Goal: Check status: Check status

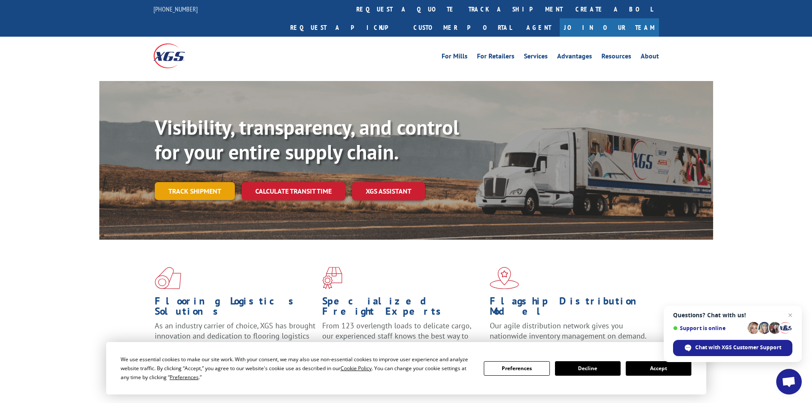
click at [201, 182] on link "Track shipment" at bounding box center [195, 191] width 80 height 18
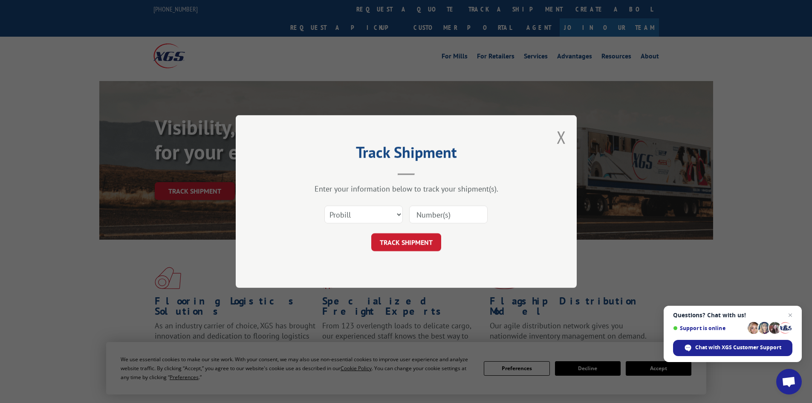
click at [452, 215] on input at bounding box center [448, 214] width 78 height 18
type input "17259974"
click at [371, 233] on button "TRACK SHIPMENT" at bounding box center [406, 242] width 70 height 18
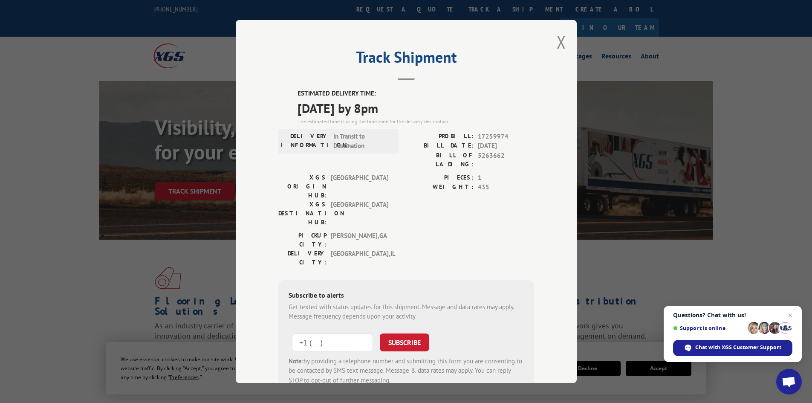
click at [324, 333] on input "+1 (___) ___-____" at bounding box center [332, 342] width 81 height 18
type input "[PHONE_NUMBER]"
click at [396, 333] on button "SUBSCRIBE" at bounding box center [404, 342] width 49 height 18
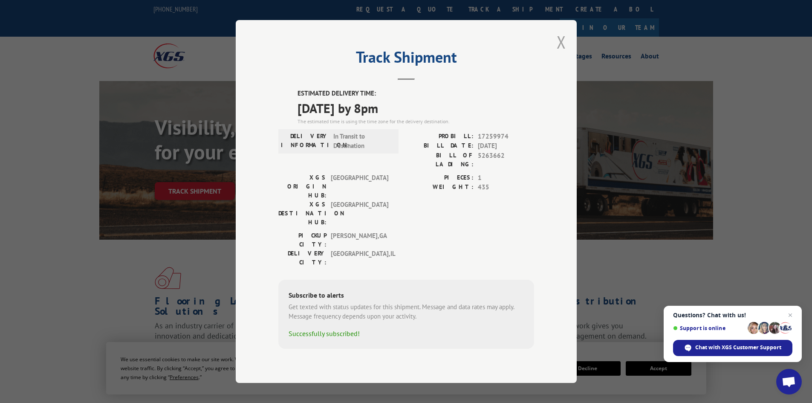
click at [562, 50] on button "Close modal" at bounding box center [561, 42] width 9 height 23
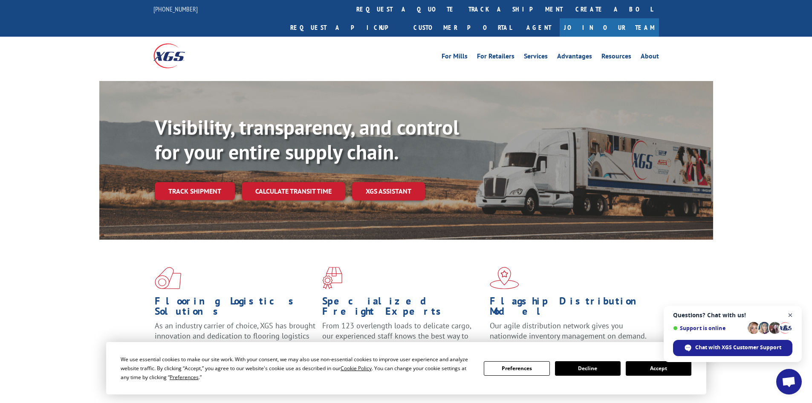
click at [790, 313] on span "Close chat" at bounding box center [790, 315] width 11 height 11
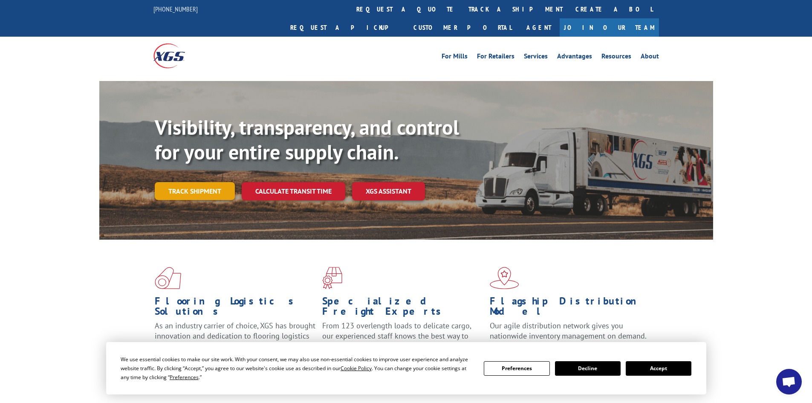
click at [207, 182] on link "Track shipment" at bounding box center [195, 191] width 80 height 18
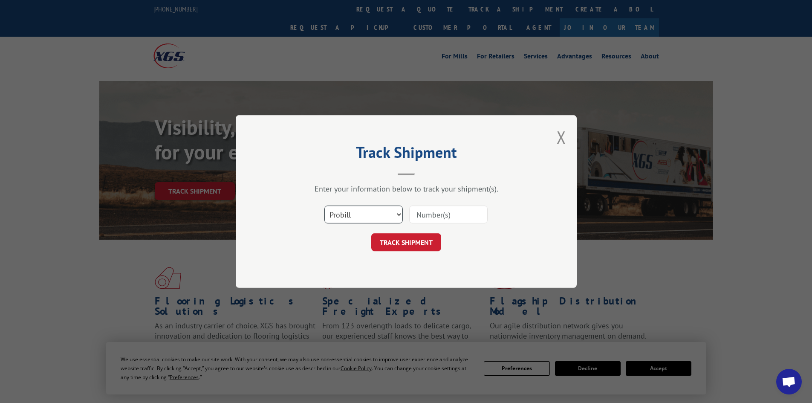
click at [382, 215] on select "Select category... Probill BOL PO" at bounding box center [363, 214] width 78 height 18
click at [324, 205] on select "Select category... Probill BOL PO" at bounding box center [363, 214] width 78 height 18
click at [426, 212] on input at bounding box center [448, 214] width 78 height 18
type input "17259974"
click at [371, 233] on button "TRACK SHIPMENT" at bounding box center [406, 242] width 70 height 18
